Goal: Contribute content: Contribute content

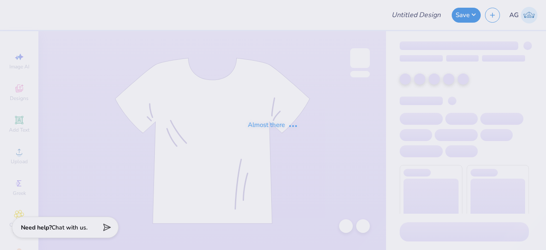
type input "Film Board Fall Merch 25"
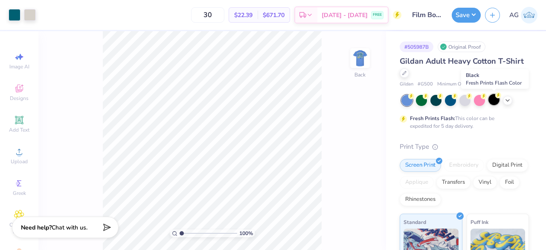
click at [493, 103] on div at bounding box center [494, 99] width 11 height 11
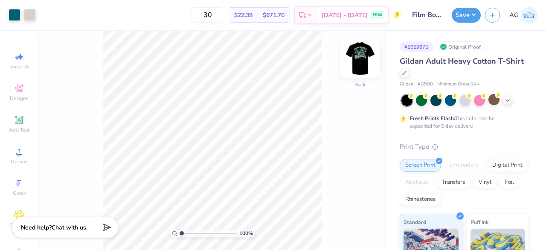
click at [363, 60] on img at bounding box center [360, 58] width 34 height 34
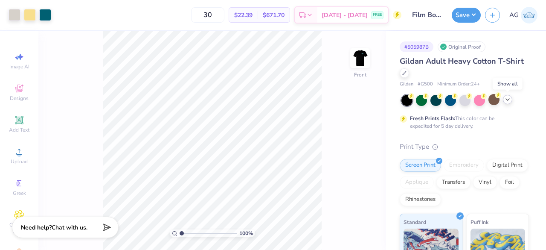
click at [506, 101] on icon at bounding box center [507, 99] width 7 height 7
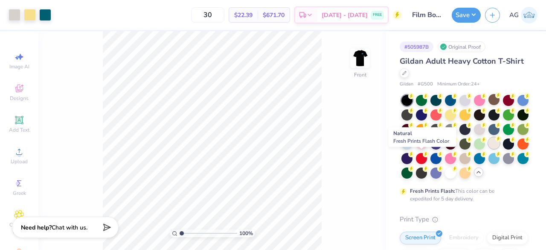
click at [489, 148] on div at bounding box center [494, 142] width 11 height 11
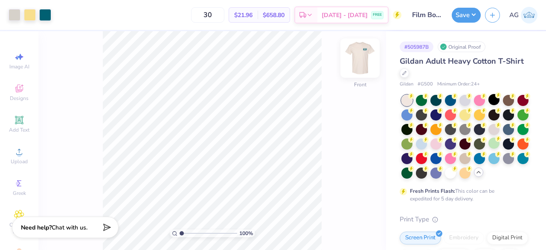
click at [359, 59] on img at bounding box center [360, 58] width 34 height 34
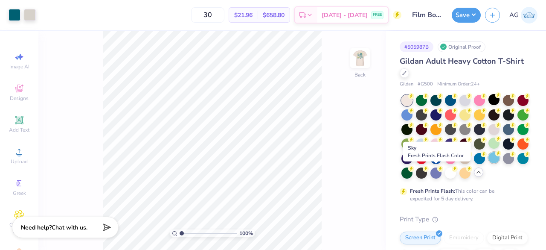
click at [489, 163] on div at bounding box center [494, 157] width 11 height 11
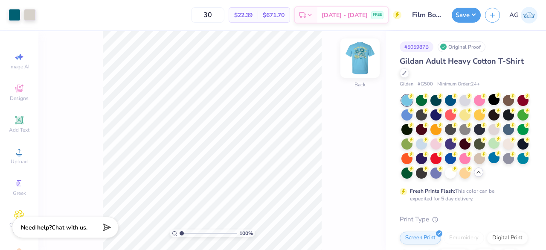
click at [355, 65] on img at bounding box center [360, 58] width 34 height 34
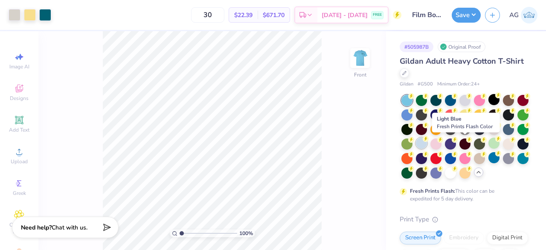
click at [427, 145] on div at bounding box center [421, 142] width 11 height 11
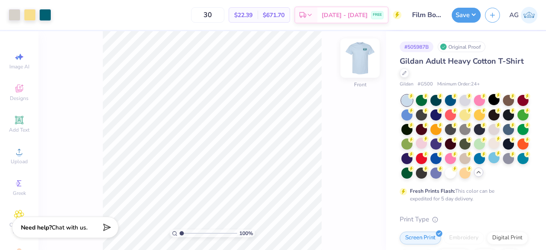
click at [363, 55] on img at bounding box center [360, 58] width 34 height 34
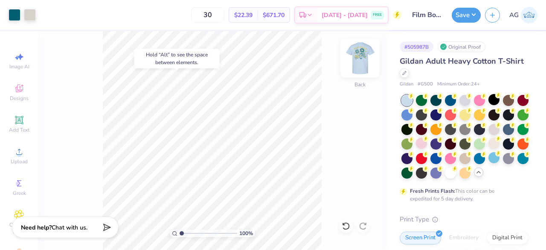
click at [367, 61] on img at bounding box center [360, 58] width 34 height 34
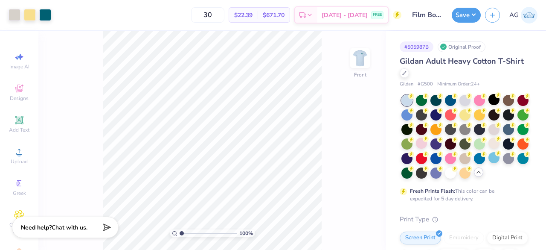
click at [367, 61] on img at bounding box center [360, 57] width 17 height 17
click at [355, 58] on img at bounding box center [360, 58] width 34 height 34
click at [467, 12] on button "Save" at bounding box center [466, 13] width 29 height 15
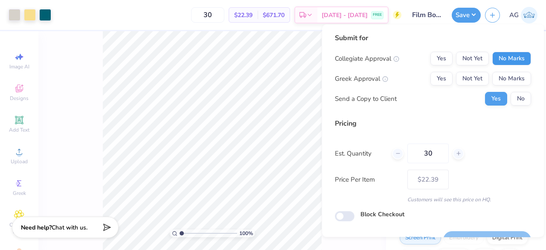
click at [506, 58] on button "No Marks" at bounding box center [511, 59] width 39 height 14
click at [506, 79] on button "No Marks" at bounding box center [511, 79] width 39 height 14
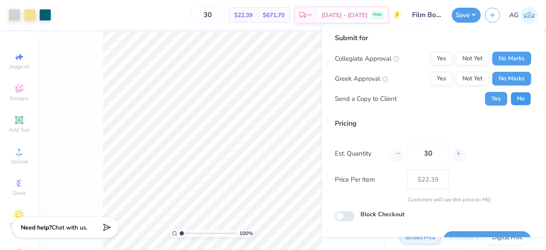
click at [511, 101] on button "No" at bounding box center [521, 99] width 20 height 14
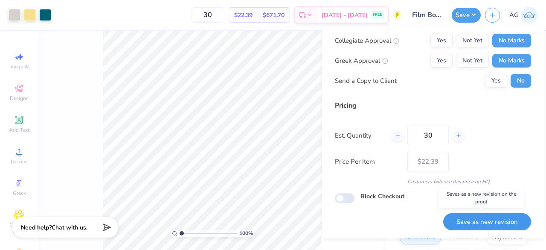
click at [463, 224] on button "Save as new revision" at bounding box center [487, 220] width 88 height 17
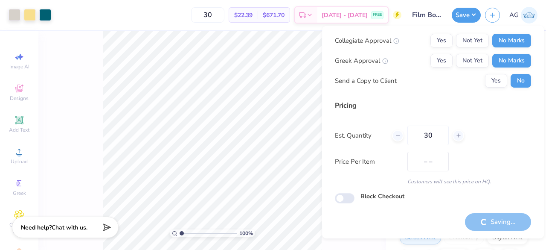
type input "$22.39"
